Goal: Task Accomplishment & Management: Complete application form

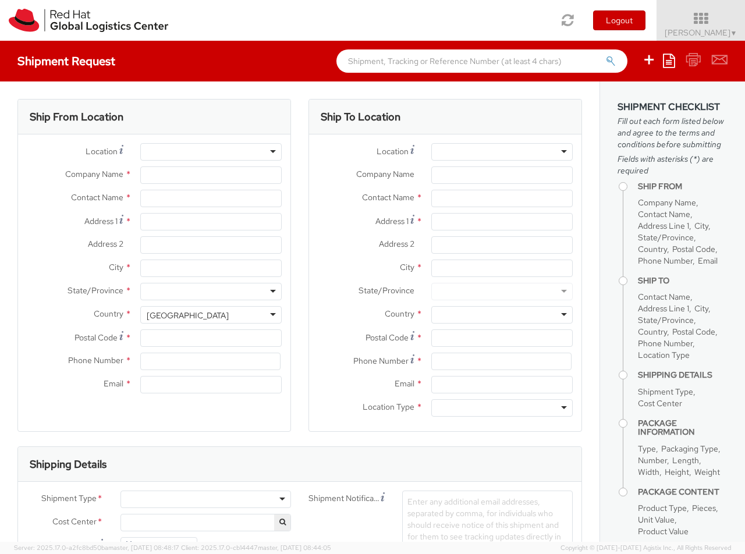
select select "850"
select select
type input "Red Hat Czech s.r.o."
type input "[PERSON_NAME]"
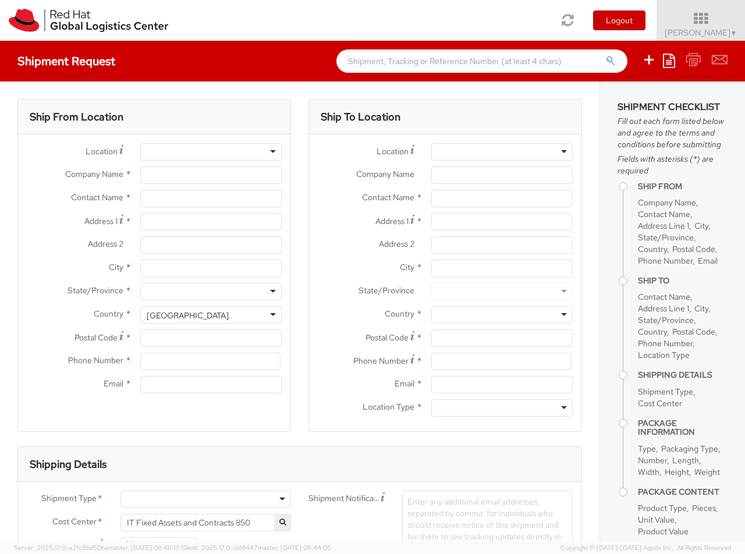
type input "Purkynova 647/111"
type input "[GEOGRAPHIC_DATA]"
type input "621 00"
type input "420 532 294 555"
type input "[EMAIL_ADDRESS][DOMAIN_NAME]"
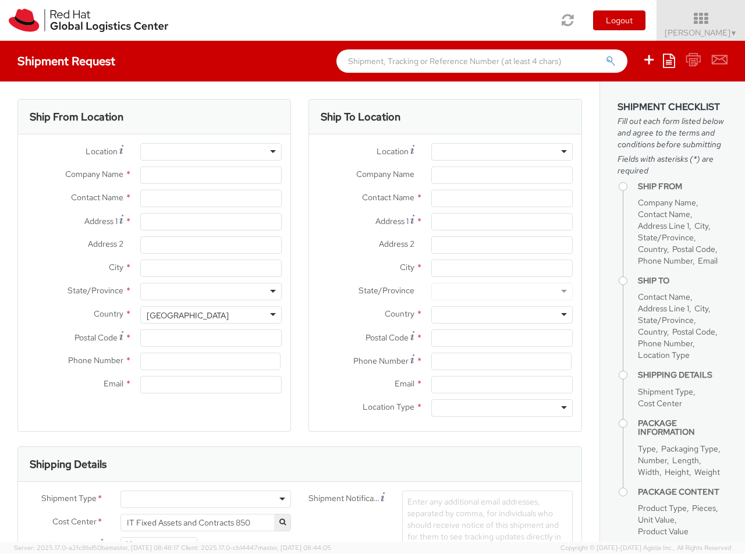
select select "CM"
select select "KGS"
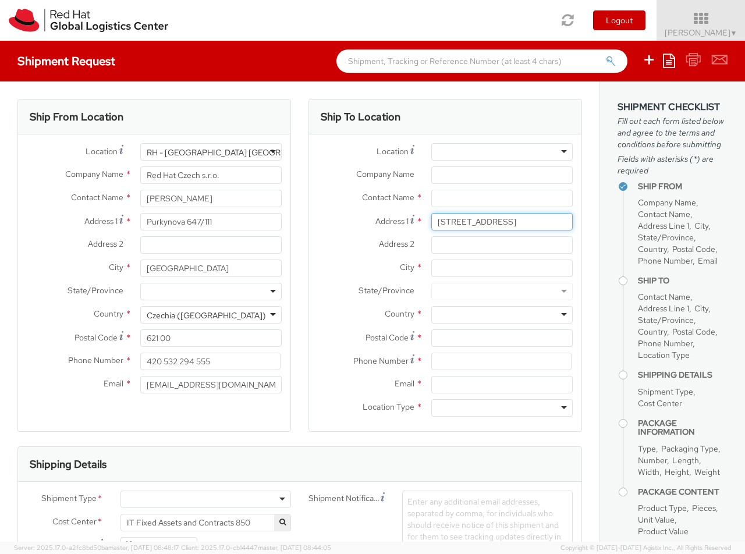
type input "[STREET_ADDRESS]"
type input "[GEOGRAPHIC_DATA]"
type input "T23 FA00"
click at [502, 315] on div at bounding box center [503, 314] width 142 height 17
type input "[GEOGRAPHIC_DATA]"
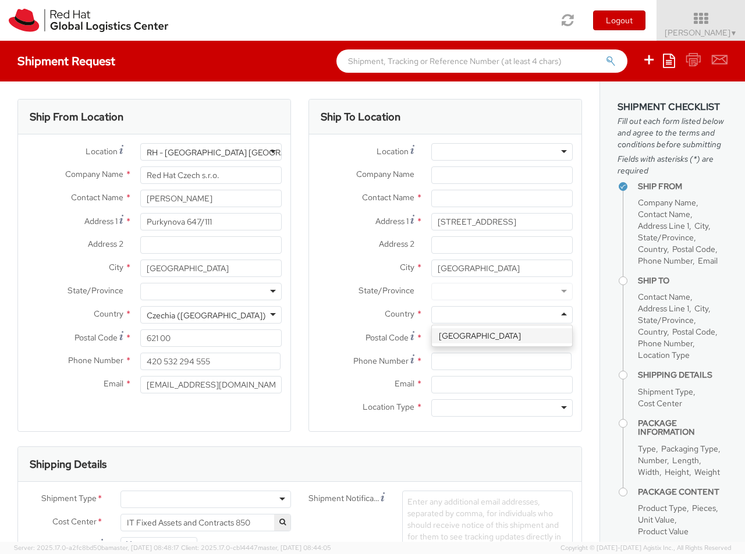
click at [502, 408] on div at bounding box center [503, 408] width 142 height 17
type input "r"
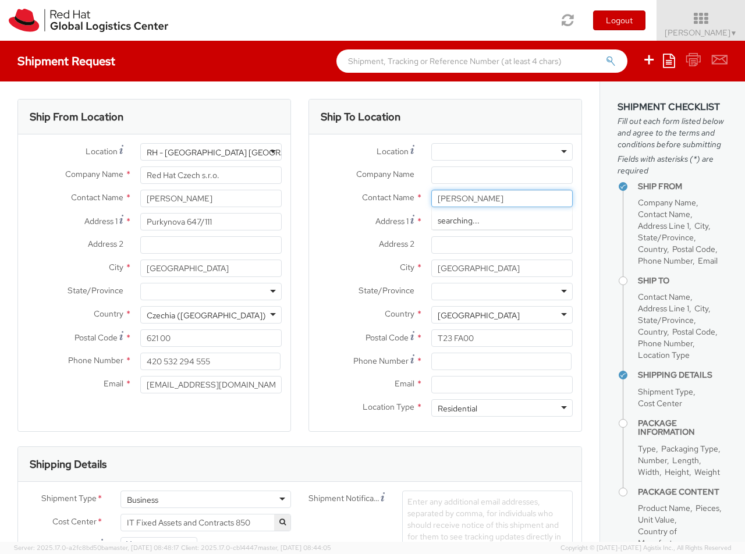
type input "[PERSON_NAME]"
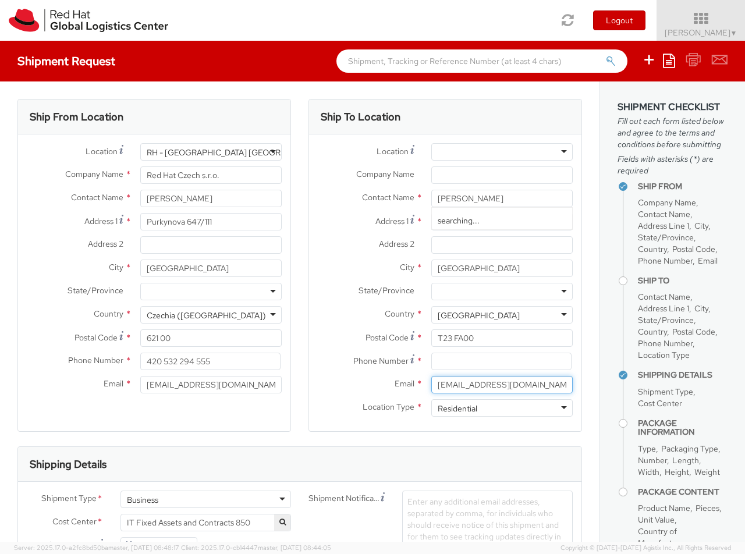
type input "[EMAIL_ADDRESS][DOMAIN_NAME]"
type input "00353876631335"
click at [206, 500] on div "Business" at bounding box center [206, 499] width 171 height 17
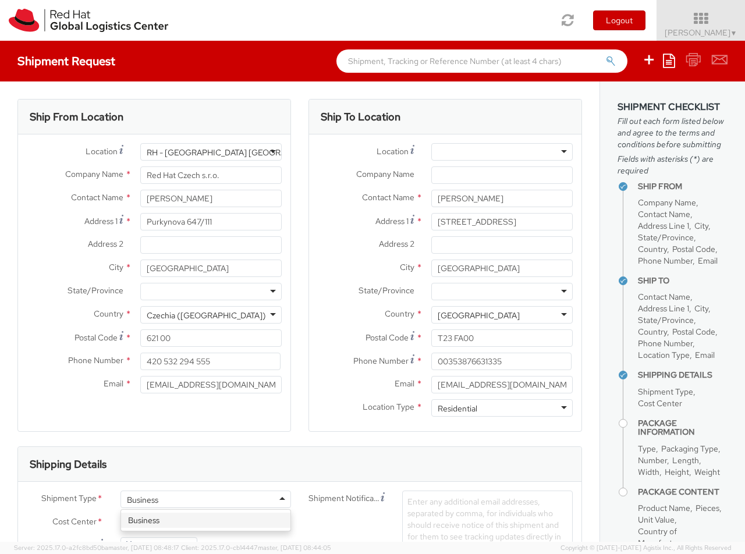
type input "ref"
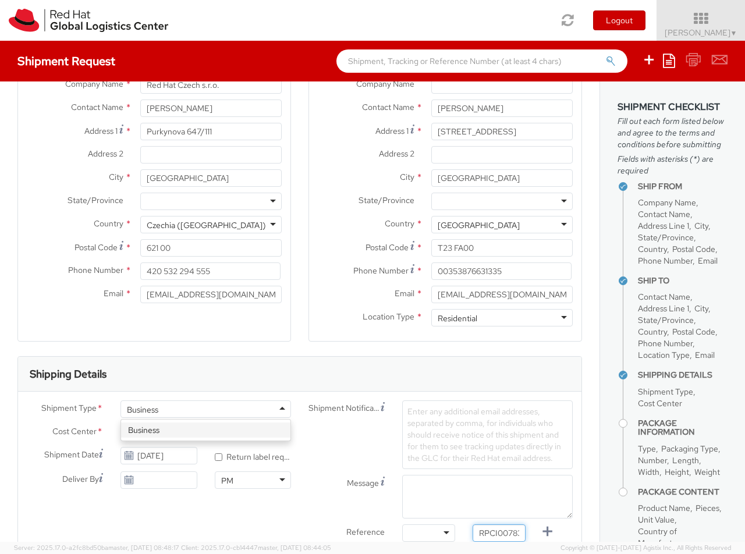
type input "RPCI0078341"
type input "[EMAIL_ADDRESS][DOMAIN_NAME]"
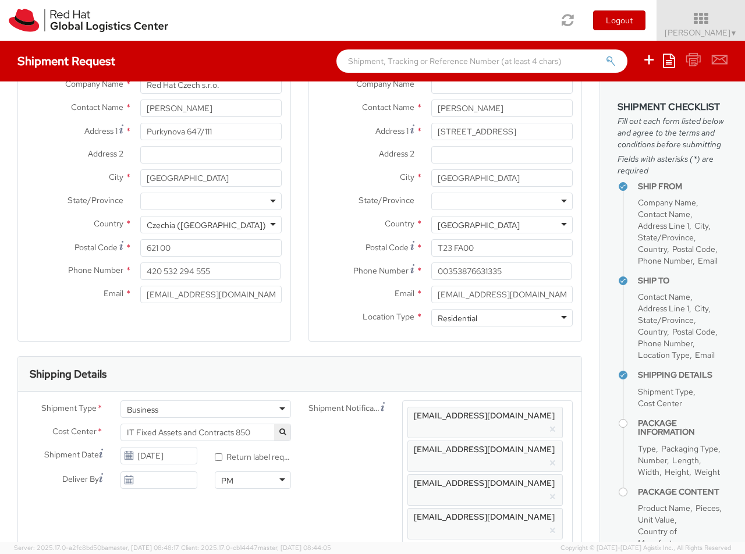
scroll to position [0, 10]
type input "lap"
select select "LAPTOP"
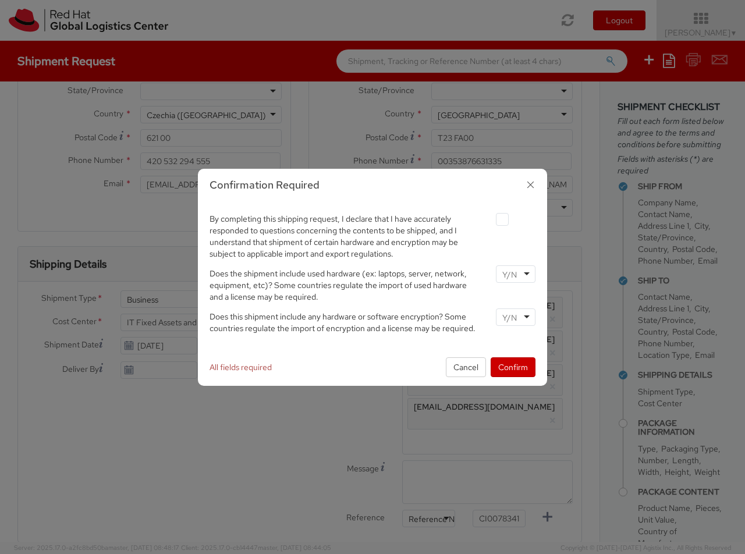
click at [502, 219] on label at bounding box center [502, 219] width 13 height 13
click at [493, 219] on input "checkbox" at bounding box center [489, 220] width 8 height 8
checkbox input "true"
click at [515, 274] on input "select-one" at bounding box center [511, 275] width 17 height 12
type input "no"
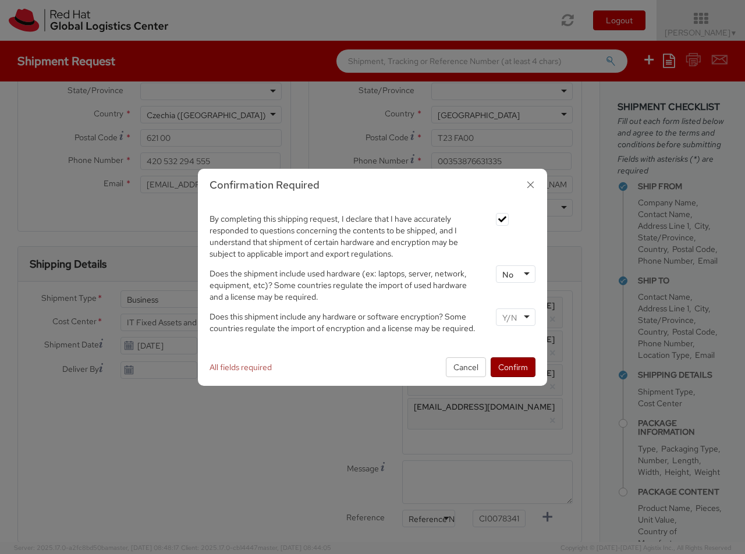
click at [515, 317] on input "select-one" at bounding box center [511, 318] width 17 height 12
click at [513, 367] on button "Confirm" at bounding box center [513, 368] width 45 height 20
type input "your"
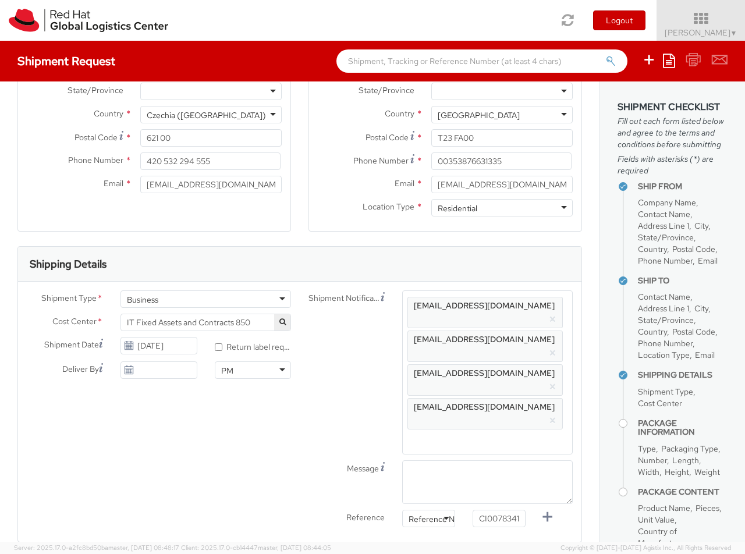
type input "1"
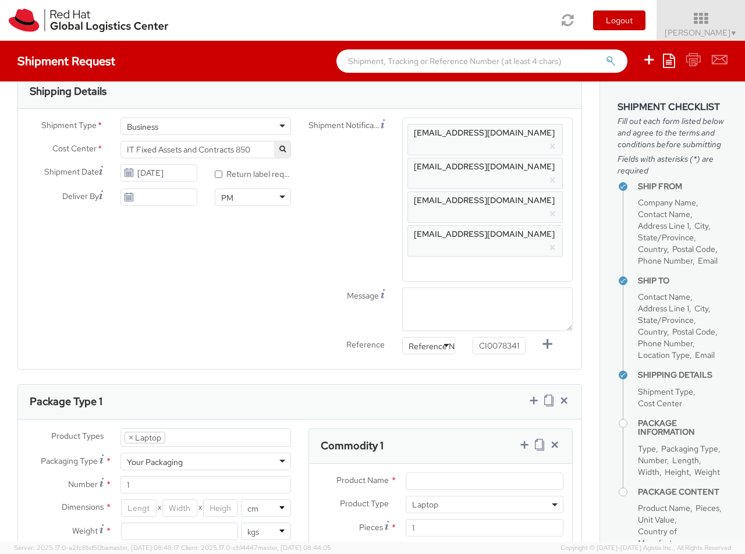
type input "[GEOGRAPHIC_DATA]"
type input "50"
type input "30"
type input "20"
type input "3.8"
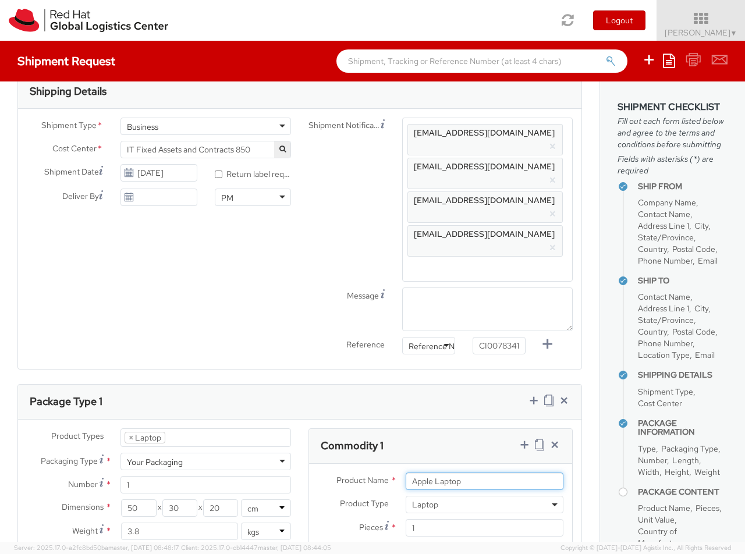
type input "Apple Laptop"
click at [441, 543] on input "Unit Value *" at bounding box center [441, 551] width 70 height 17
type input "1,674.52"
type input "EUR"
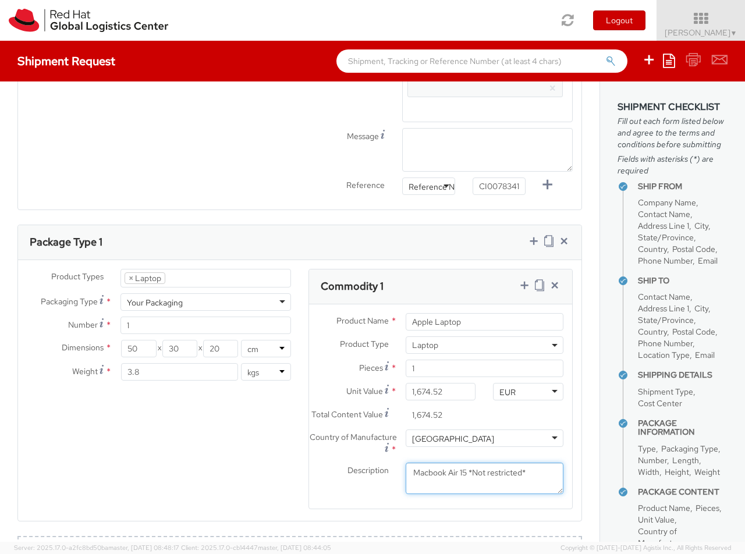
type textarea "Macbook Air 15 *Not restricted*"
click at [524, 280] on icon at bounding box center [525, 286] width 12 height 12
select select "DOC_STATION"
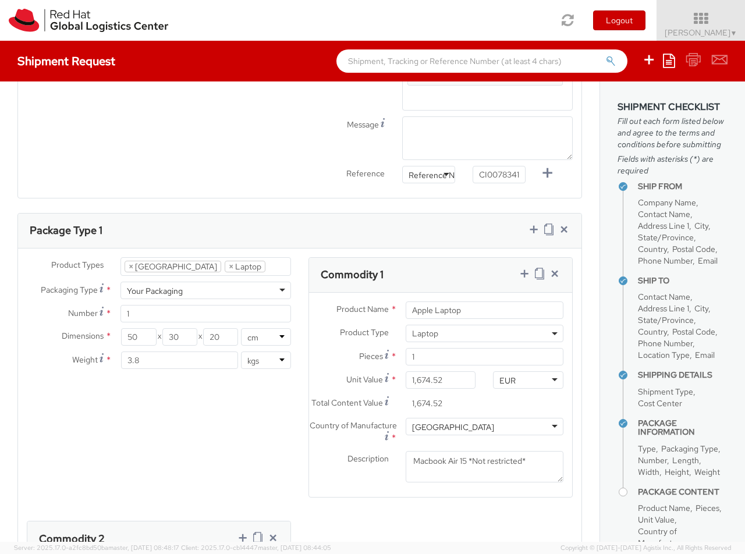
select select "DOC_STATION"
type input "59.94"
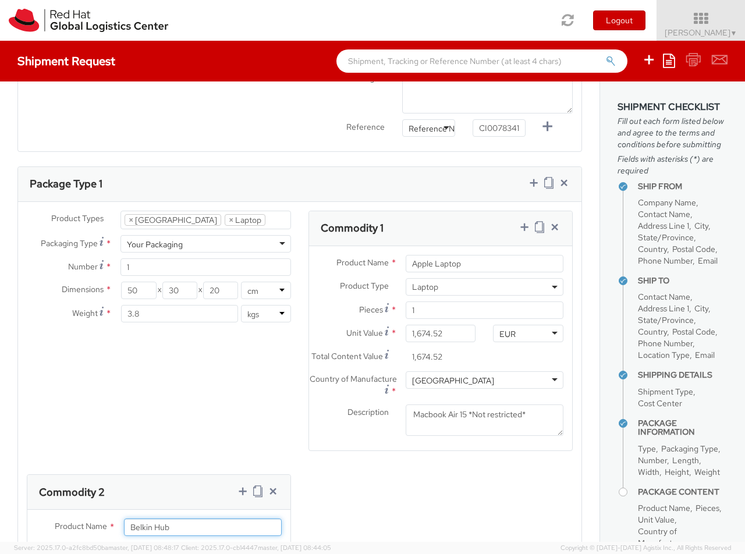
type input "Belkin Hub"
type input "[GEOGRAPHIC_DATA]"
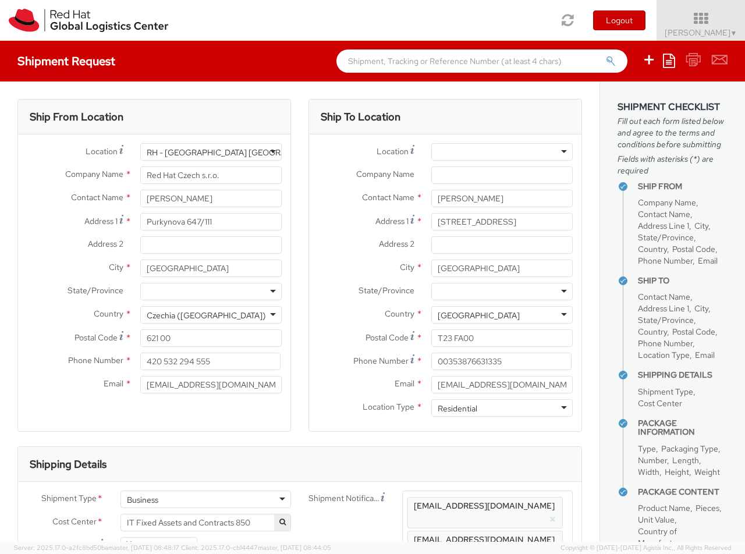
scroll to position [0, 0]
type textarea "Belkin AVC008 USB-C 6IN1 Multiport Adapter"
drag, startPoint x: 479, startPoint y: 227, endPoint x: 498, endPoint y: 230, distance: 19.0
click at [573, 228] on input "[STREET_ADDRESS]" at bounding box center [503, 221] width 142 height 17
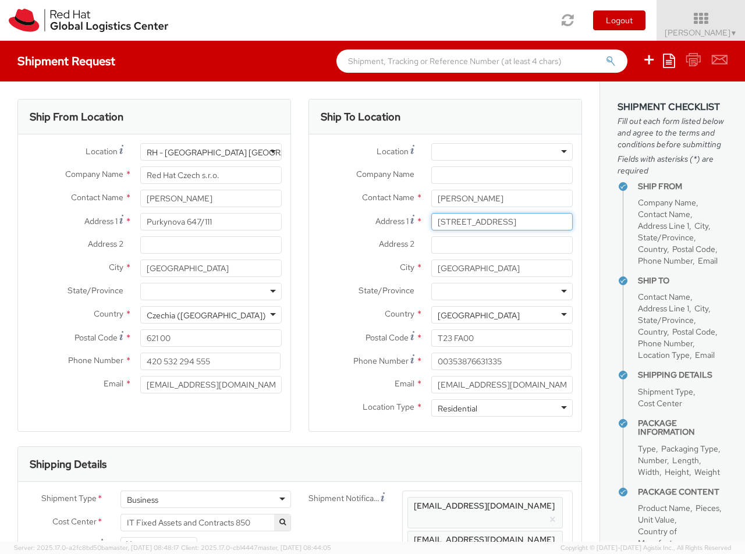
click at [498, 230] on input "[STREET_ADDRESS]" at bounding box center [503, 221] width 142 height 17
drag, startPoint x: 460, startPoint y: 221, endPoint x: 704, endPoint y: 234, distance: 244.4
click at [573, 231] on input "[STREET_ADDRESS]" at bounding box center [503, 221] width 142 height 17
type input "47 The Courtyard"
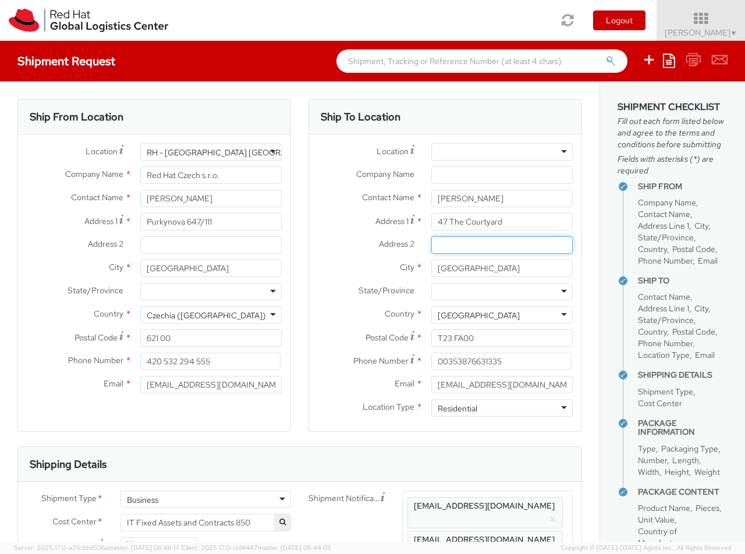
click at [512, 243] on input "Address 2 *" at bounding box center [503, 244] width 142 height 17
paste input "[GEOGRAPHIC_DATA]"
click at [482, 246] on input "[GEOGRAPHIC_DATA]" at bounding box center [503, 244] width 142 height 17
type input "[GEOGRAPHIC_DATA]"
click at [569, 235] on div "Address 1 * [GEOGRAPHIC_DATA]" at bounding box center [445, 224] width 273 height 23
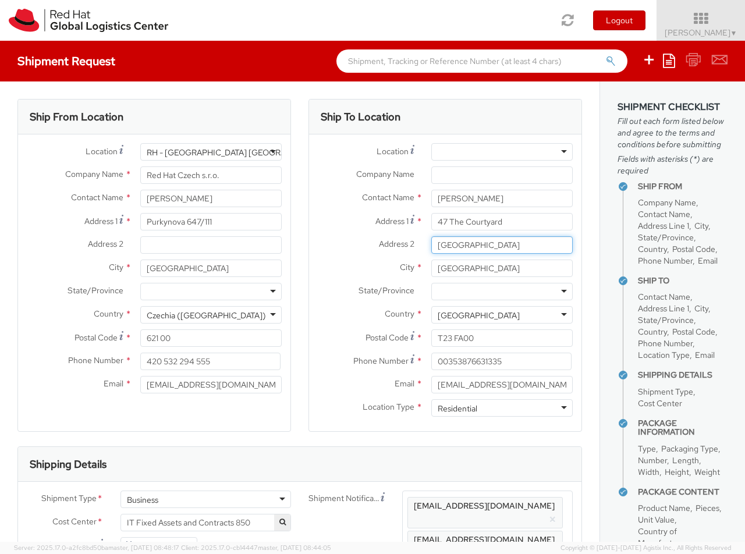
click at [571, 240] on input "[GEOGRAPHIC_DATA]" at bounding box center [503, 244] width 142 height 17
type input "[PERSON_NAME]"
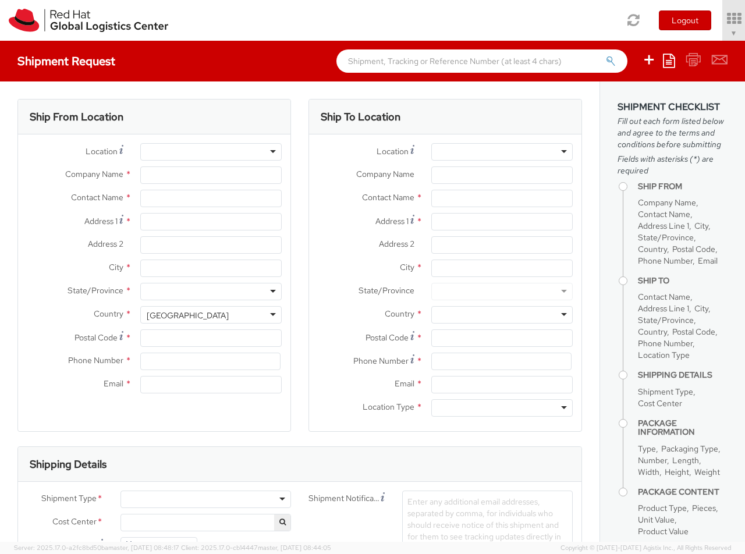
select select "850"
type input "Red Hat Czech s.r.o."
type input "[PERSON_NAME]"
type input "Purkynova 647/111"
type input "[GEOGRAPHIC_DATA]"
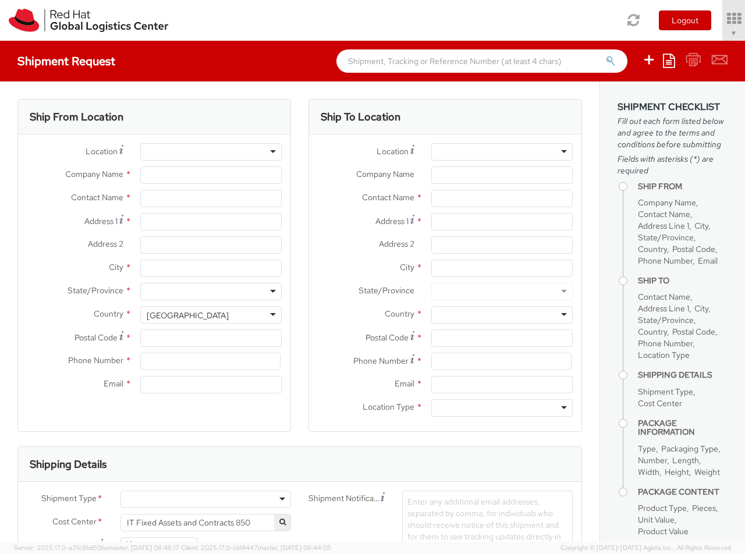
type input "621 00"
type input "420 532 294 555"
type input "[EMAIL_ADDRESS][DOMAIN_NAME]"
select select "CM"
select select "KGS"
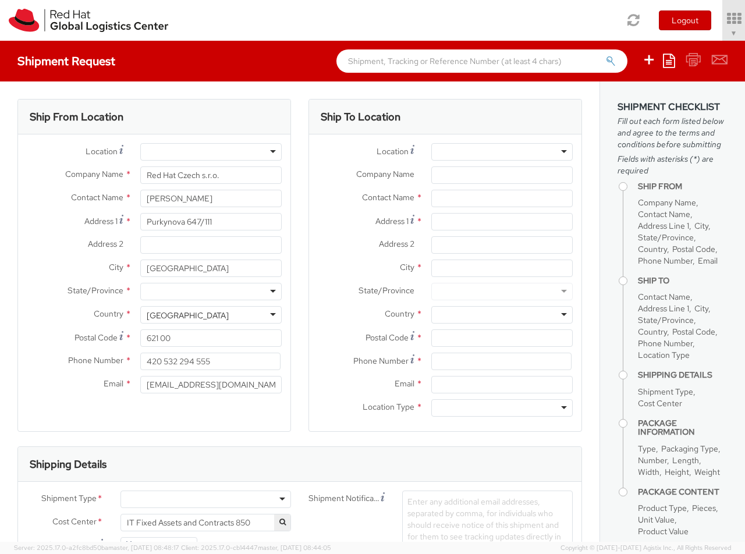
select select
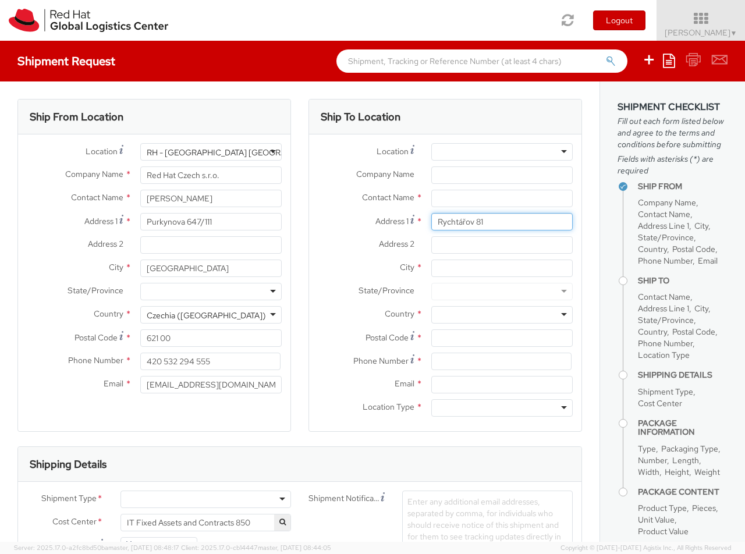
type input "Rychtářov 81"
type input "Vyškov"
type input "68201"
click at [502, 315] on div at bounding box center [503, 314] width 142 height 17
type input "Czech Republic"
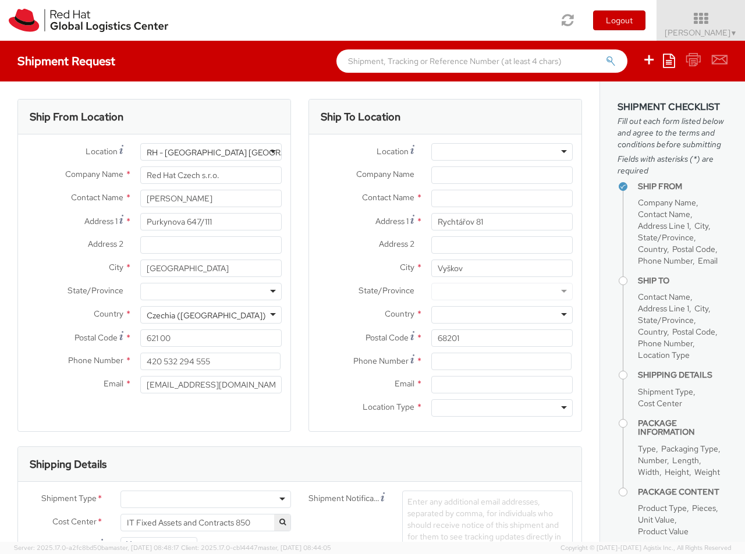
click at [502, 408] on div at bounding box center [503, 408] width 142 height 17
type input "r"
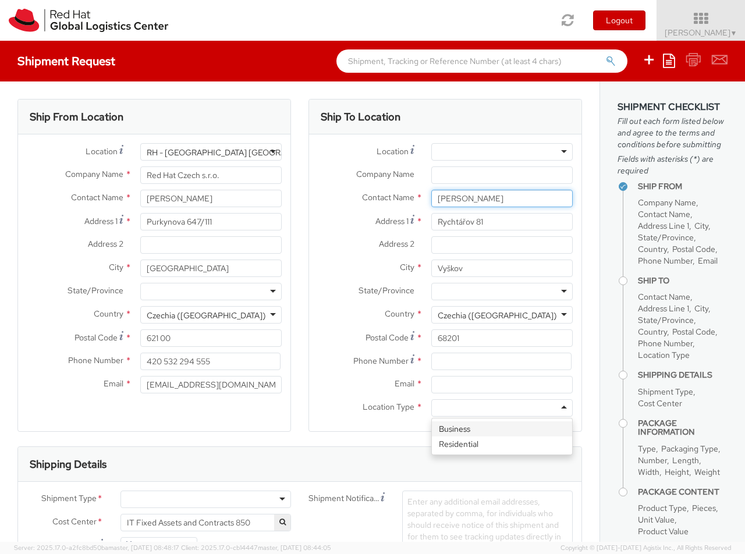
type input "Martina Lanska"
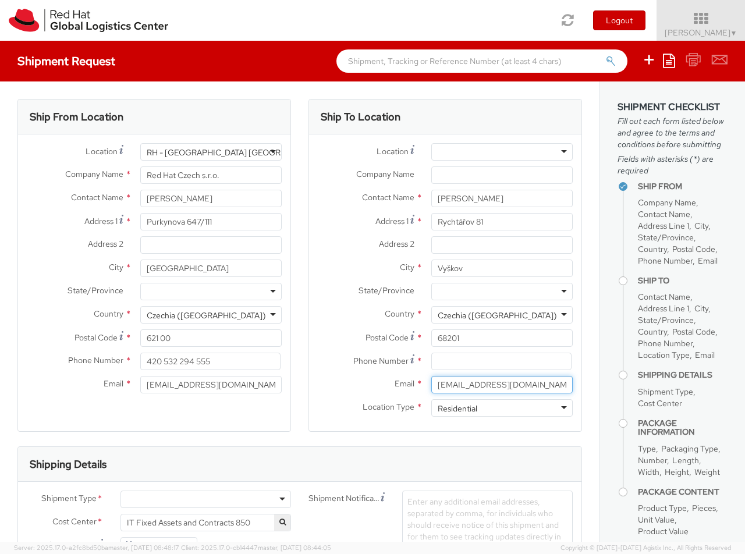
type input "mlanska@redhat.com"
type input "608979132"
click at [206, 500] on div at bounding box center [206, 499] width 171 height 17
type input "bu"
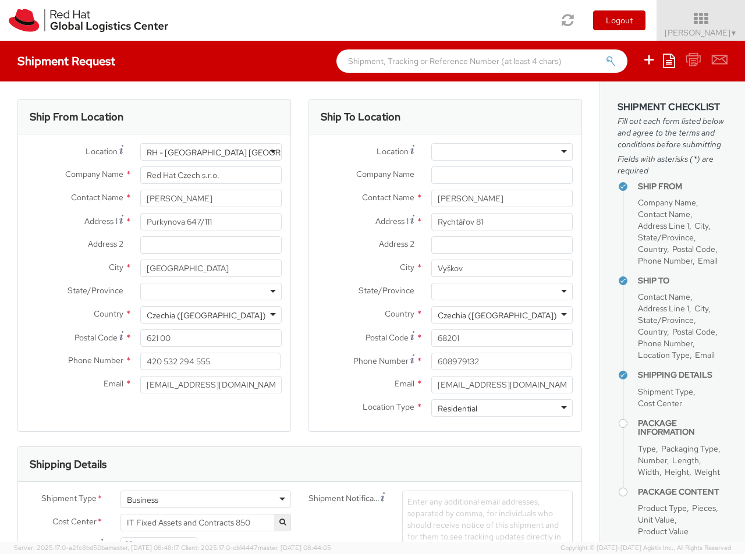
type input "ref"
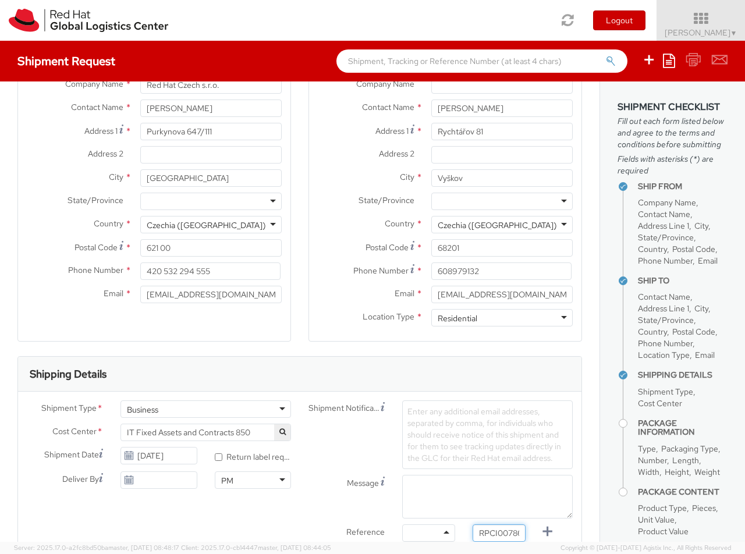
type input "RPCI0078678"
type input "[EMAIL_ADDRESS][DOMAIN_NAME]"
type input "mlanska@redhat.com"
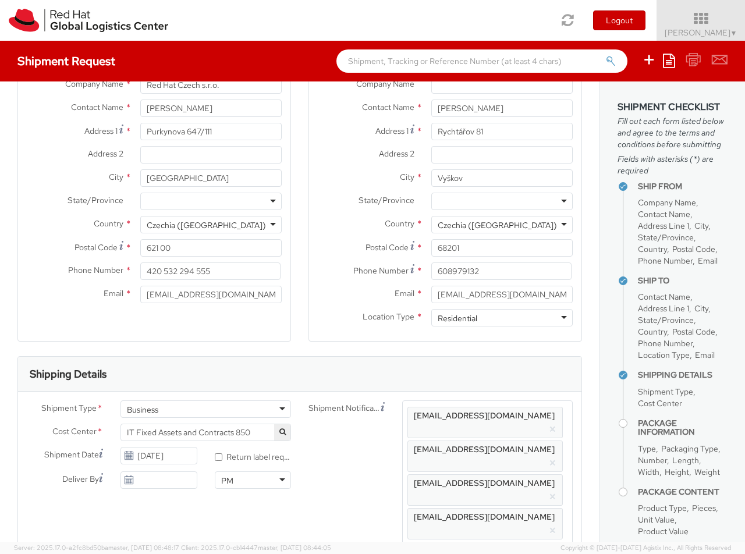
type input "lap"
select select "LAPTOP"
type input "your"
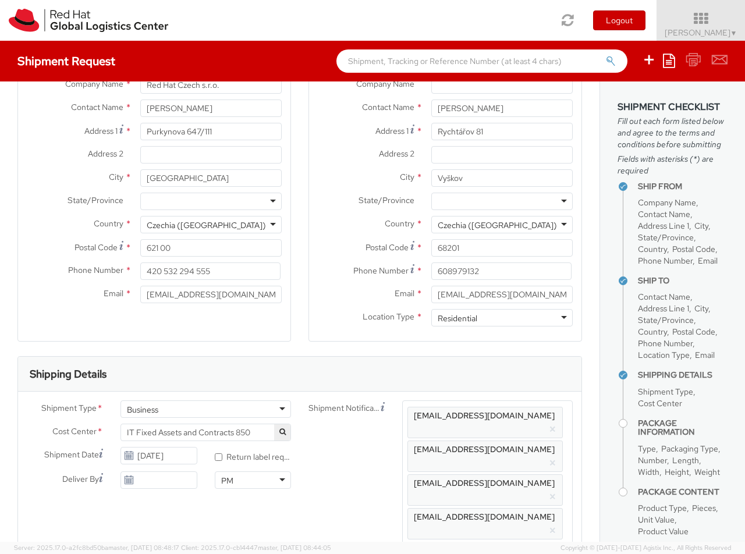
scroll to position [38, 0]
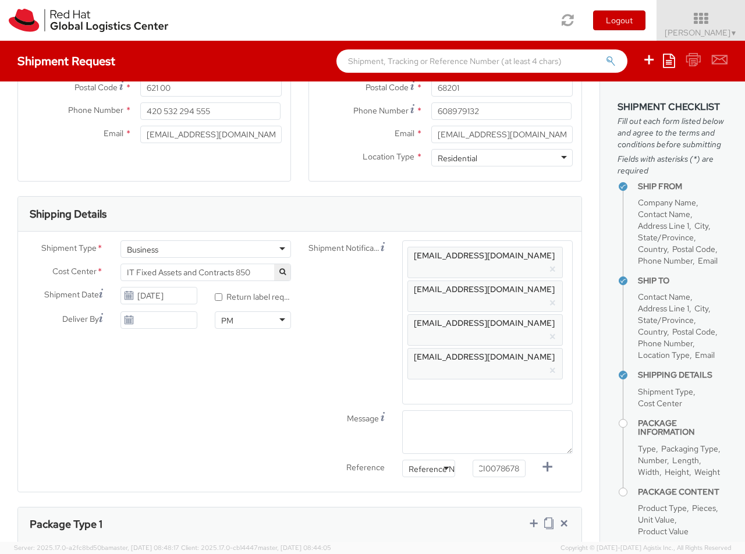
type input "1"
type input "50"
type input "30"
type input "20"
type input "3.8"
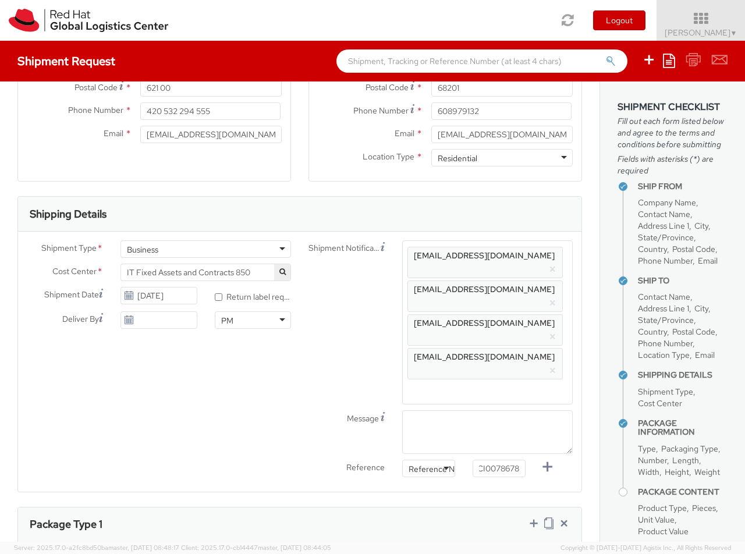
type input "Macbook Pro 14"
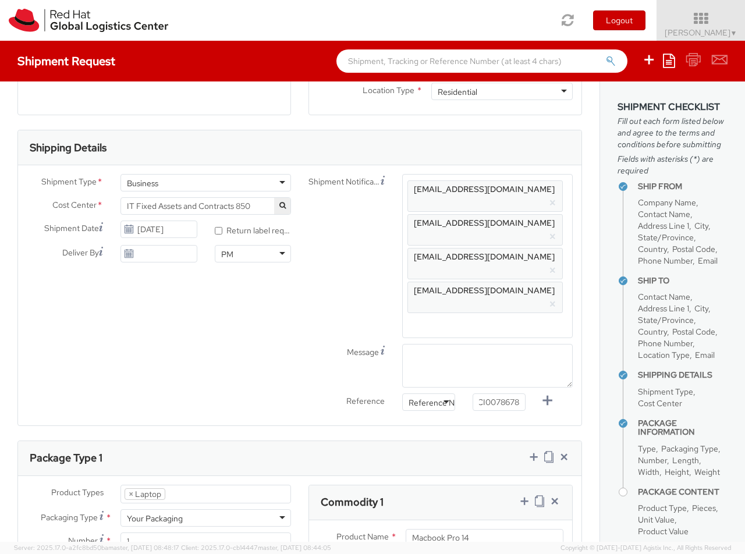
type input "2,480.40"
type input "EUR"
click at [524, 496] on icon at bounding box center [525, 502] width 12 height 12
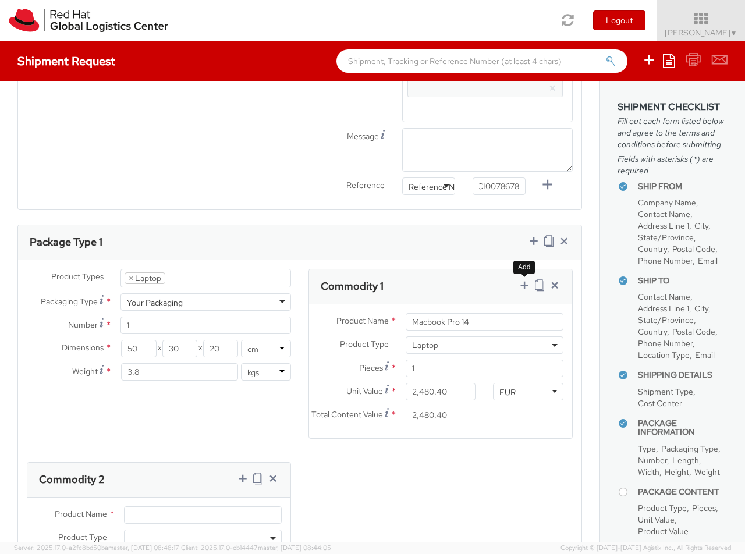
click at [203, 530] on span at bounding box center [203, 538] width 158 height 17
select select "DOC_STATION"
type input "59.94"
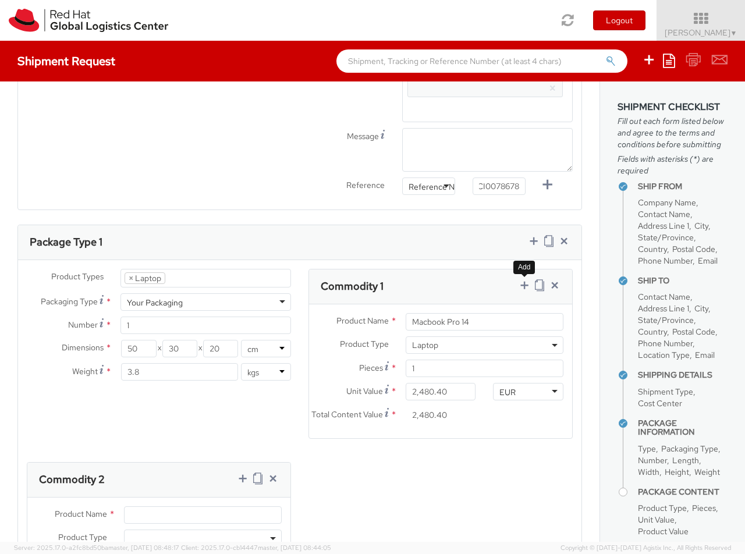
type input "59.94"
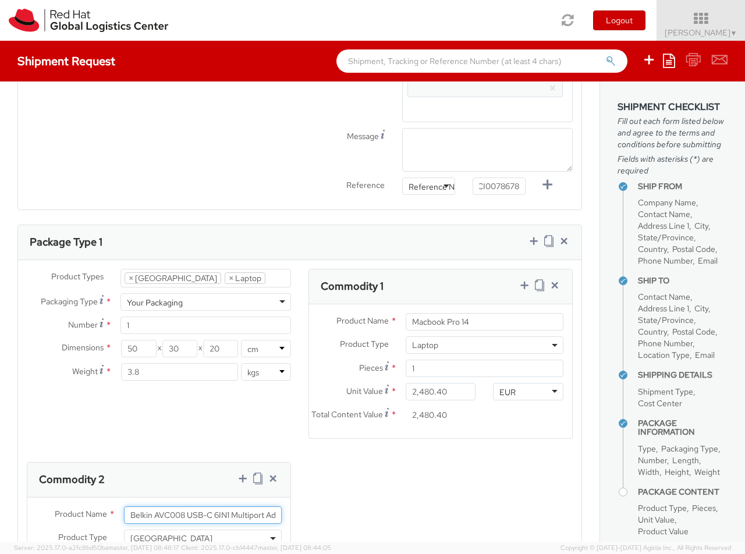
type input "Belkin AVC008 USB-C 6IN1 Multiport Adapter"
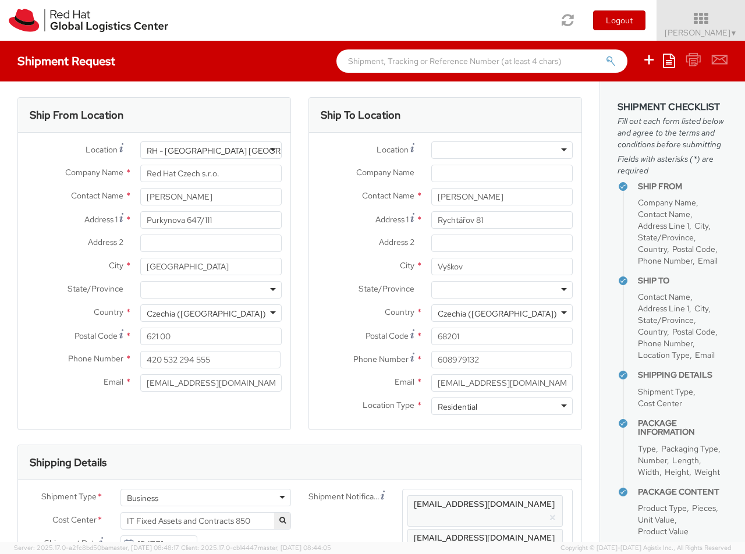
scroll to position [0, 0]
